Goal: Task Accomplishment & Management: Use online tool/utility

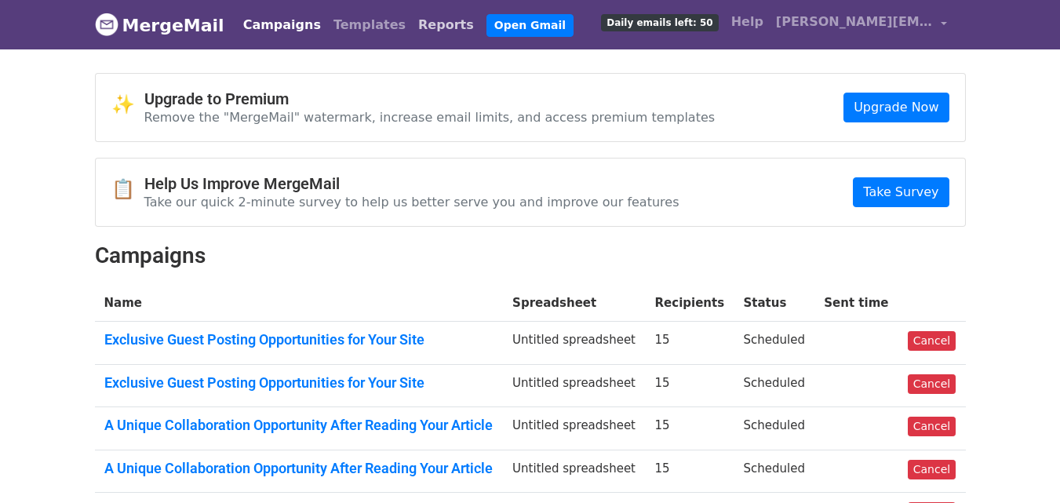
click at [421, 21] on link "Reports" at bounding box center [446, 24] width 68 height 31
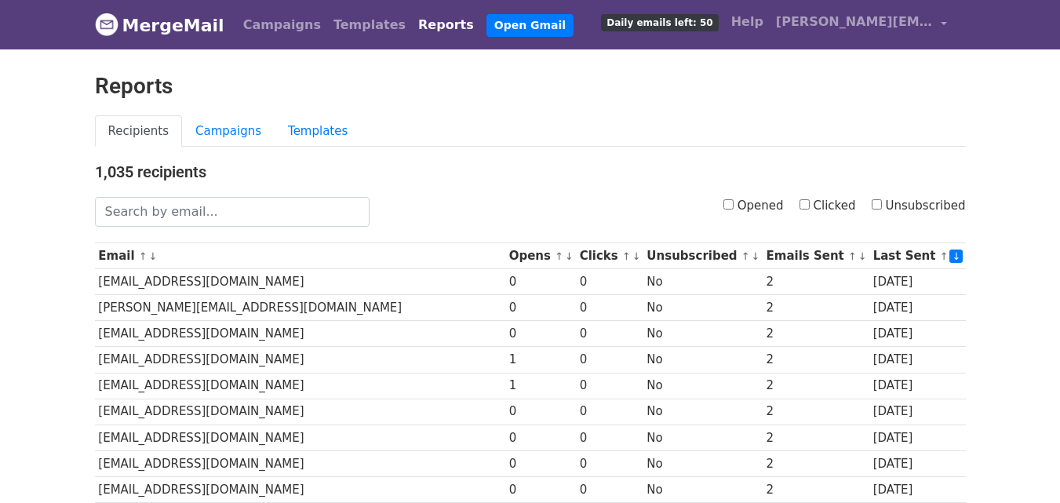
click at [810, 203] on input "Clicked" at bounding box center [805, 204] width 10 height 10
checkbox input "true"
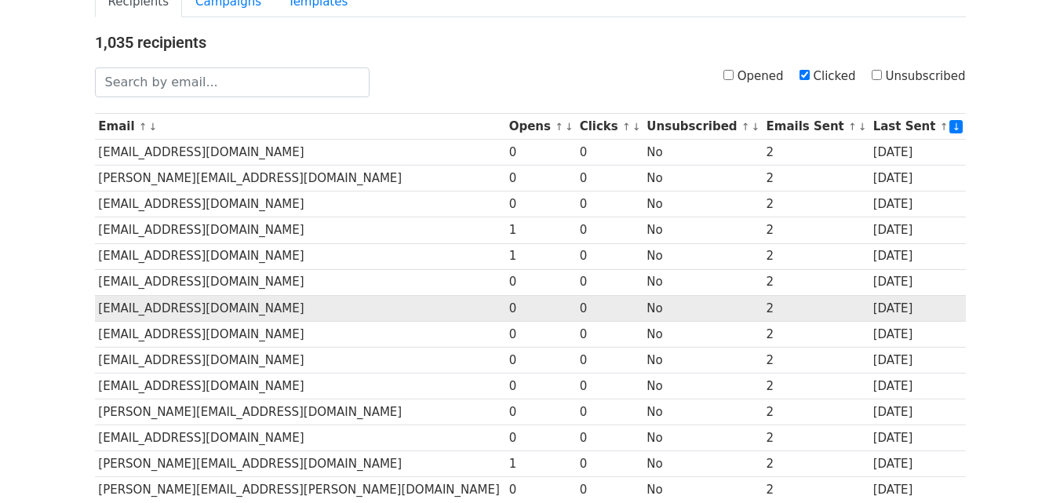
scroll to position [157, 0]
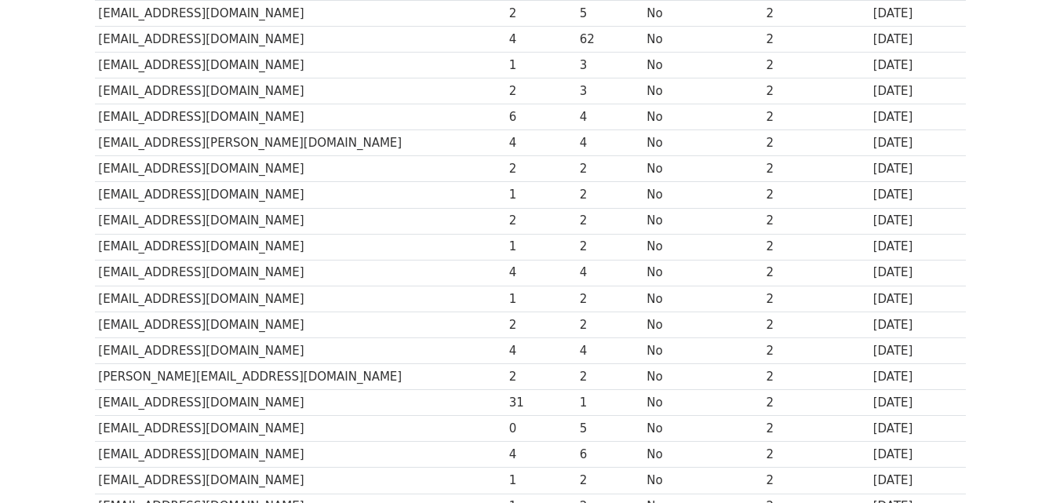
scroll to position [775, 0]
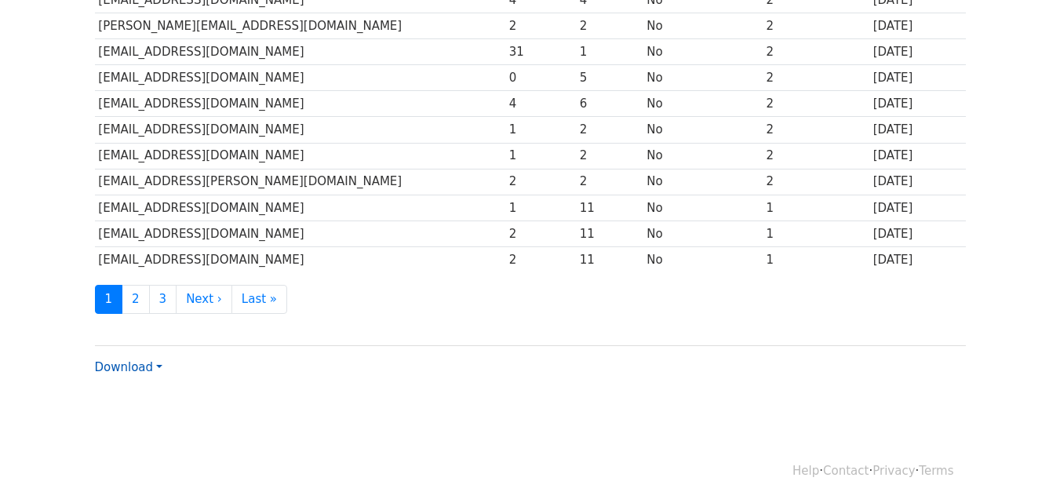
click at [148, 363] on link "Download" at bounding box center [128, 367] width 67 height 14
click at [155, 391] on link "CSV" at bounding box center [158, 396] width 124 height 25
